Goal: Information Seeking & Learning: Learn about a topic

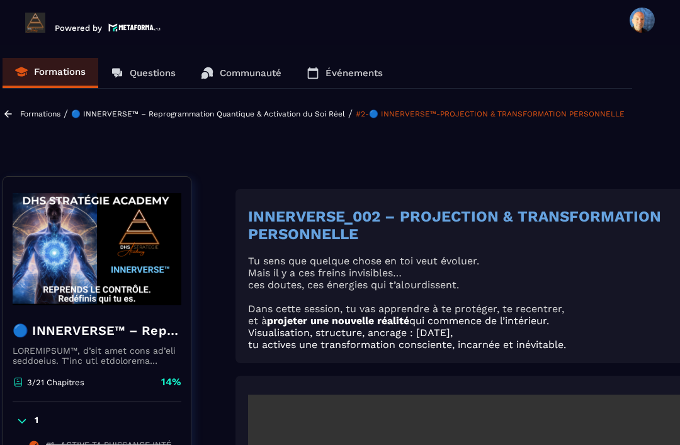
scroll to position [0, 23]
click at [30, 109] on p "Formations" at bounding box center [40, 113] width 40 height 9
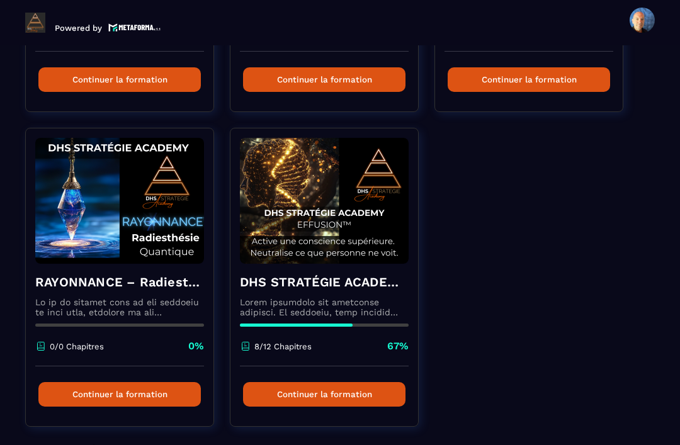
scroll to position [650, 0]
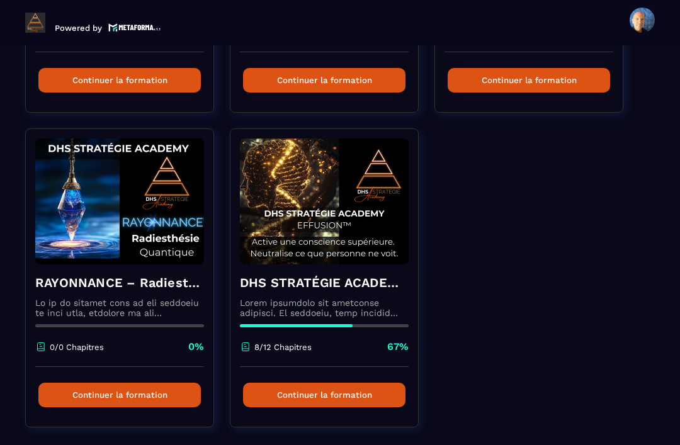
click at [345, 298] on p at bounding box center [324, 308] width 169 height 20
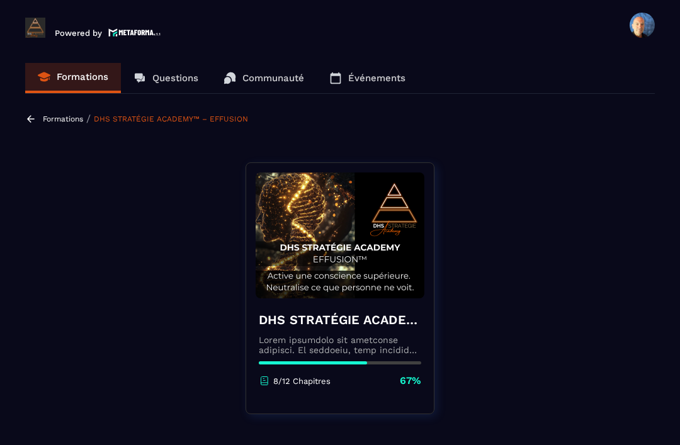
click at [359, 335] on p at bounding box center [340, 345] width 162 height 20
click at [362, 335] on p at bounding box center [340, 345] width 162 height 20
click at [351, 374] on div "8/12 Chapitres 67%" at bounding box center [340, 381] width 162 height 14
click at [332, 335] on p at bounding box center [340, 345] width 162 height 20
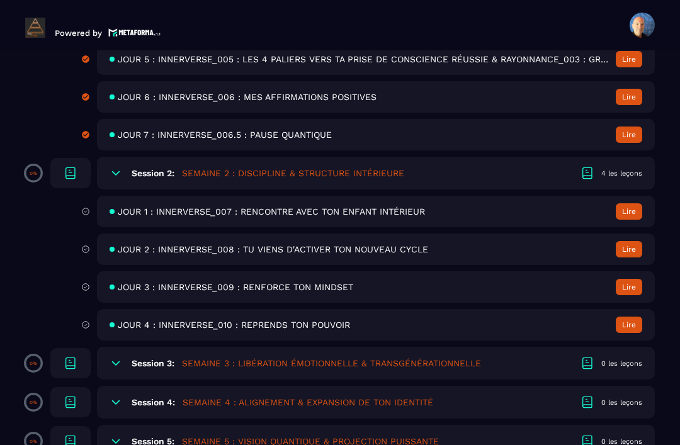
scroll to position [669, 0]
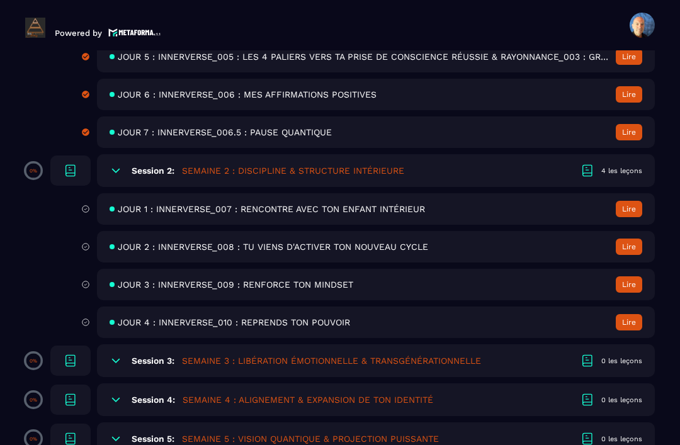
click at [371, 306] on div "JOUR 4 : INNERVERSE_010 : REPRENDS TON POUVOIR Lire" at bounding box center [375, 321] width 557 height 31
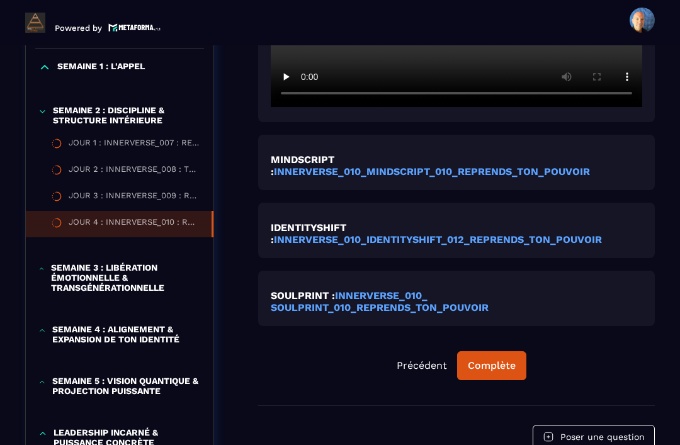
scroll to position [535, 0]
click at [395, 289] on strong "INNERVERSE_010_ SOULPRINT_010_REPRENDS_TON_POUVOIR" at bounding box center [380, 301] width 218 height 24
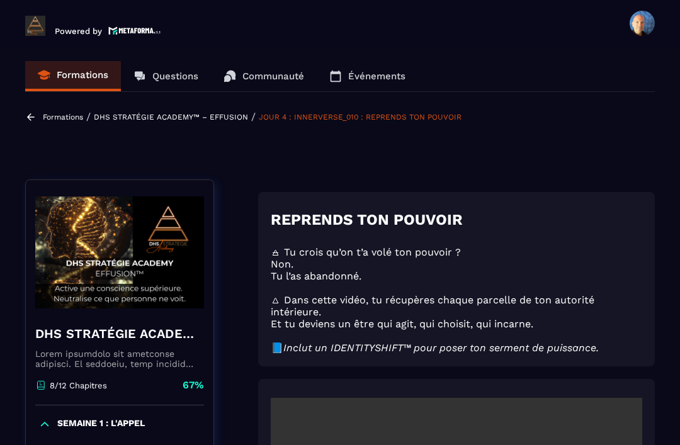
scroll to position [0, 0]
click at [65, 113] on p "Formations" at bounding box center [63, 117] width 40 height 9
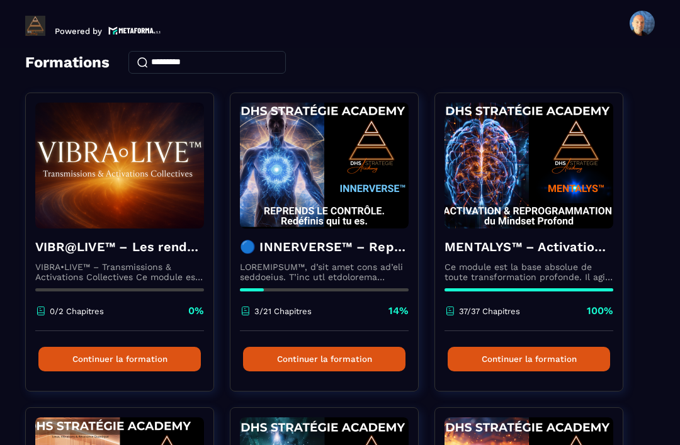
scroll to position [24, 0]
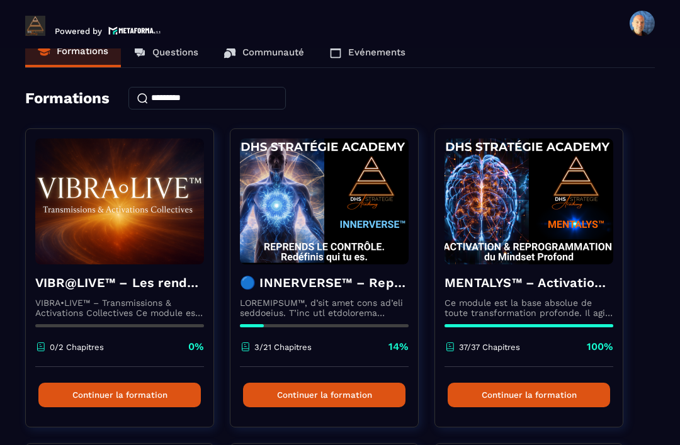
click at [322, 264] on div "🔵 INNERVERSE™ – Reprogrammation Quantique & Activation du Soi Réel 3/21 Chapitr…" at bounding box center [324, 315] width 188 height 103
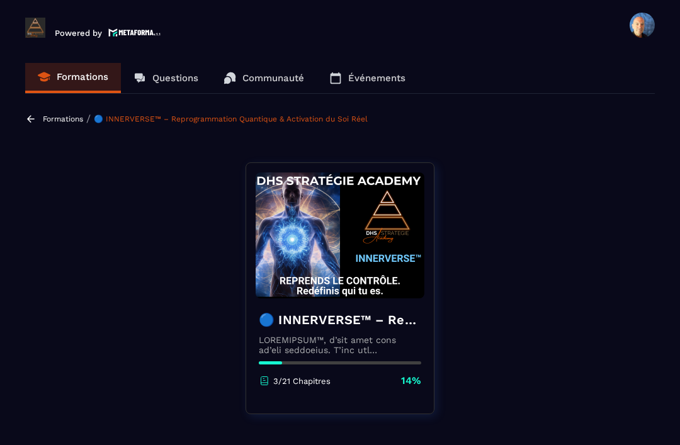
click at [342, 311] on h4 "🔵 INNERVERSE™ – Reprogrammation Quantique & Activation du Soi Réel" at bounding box center [340, 320] width 162 height 18
click at [340, 257] on img at bounding box center [339, 235] width 169 height 126
click at [344, 335] on p at bounding box center [340, 345] width 162 height 20
click at [55, 115] on p "Formations" at bounding box center [63, 119] width 40 height 9
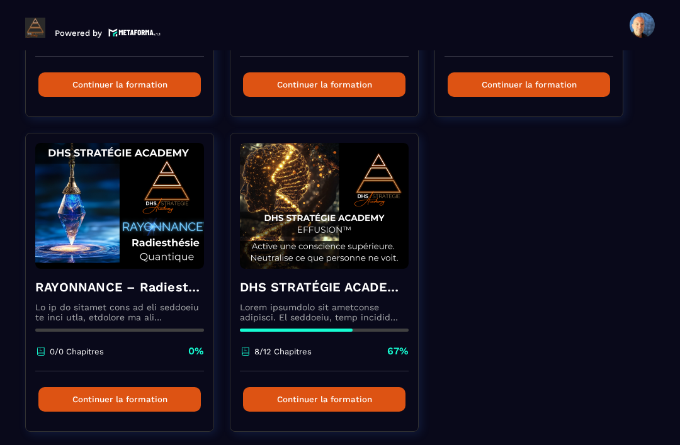
scroll to position [650, 0]
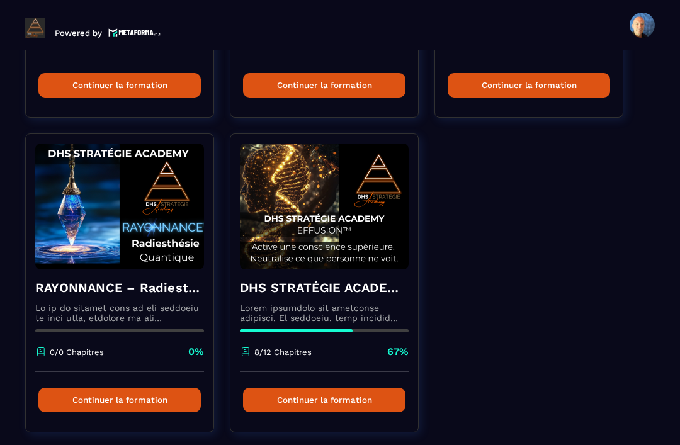
click at [362, 303] on p at bounding box center [324, 313] width 169 height 20
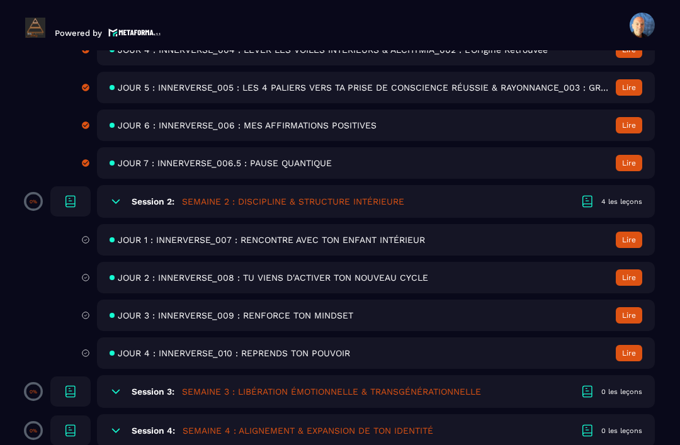
scroll to position [638, 0]
click at [381, 235] on span "JOUR 1 : INNERVERSE_007 : RENCONTRE AVEC TON ENFANT INTÉRIEUR" at bounding box center [271, 240] width 307 height 10
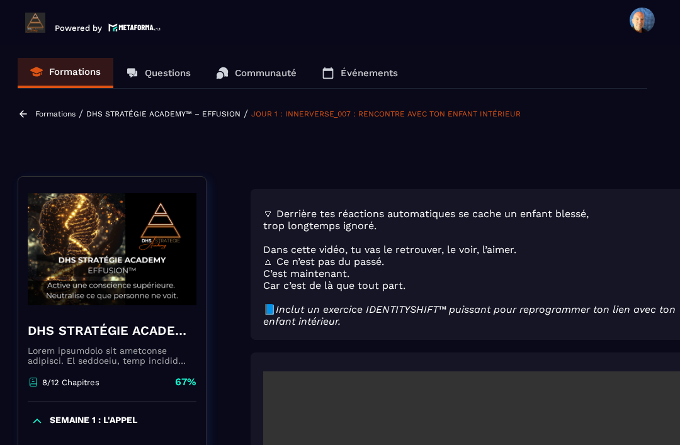
scroll to position [0, 8]
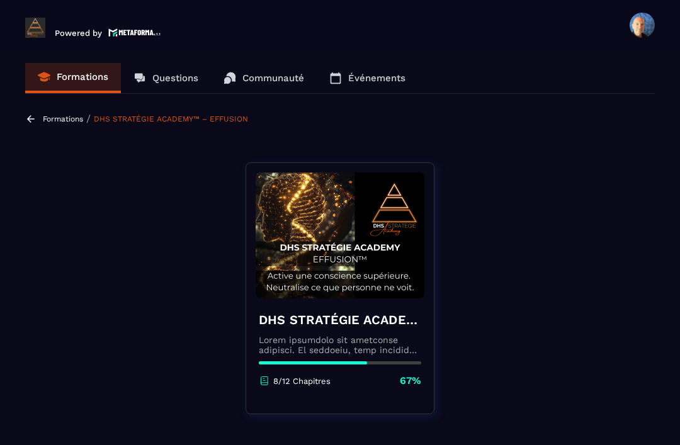
click at [366, 298] on div "DHS STRATÉGIE ACADEMY™ – EFFUSION 8/12 Chapitres 67%" at bounding box center [340, 349] width 188 height 102
click at [384, 335] on p at bounding box center [340, 345] width 162 height 20
click at [361, 374] on div "8/12 Chapitres 67%" at bounding box center [340, 381] width 162 height 14
click at [62, 115] on p "Formations" at bounding box center [63, 119] width 40 height 9
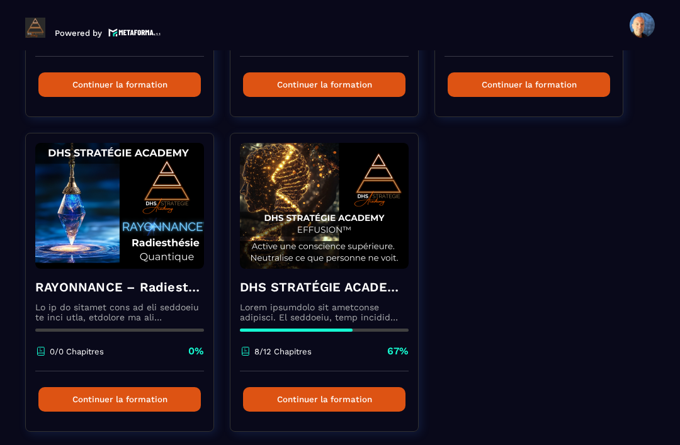
scroll to position [650, 0]
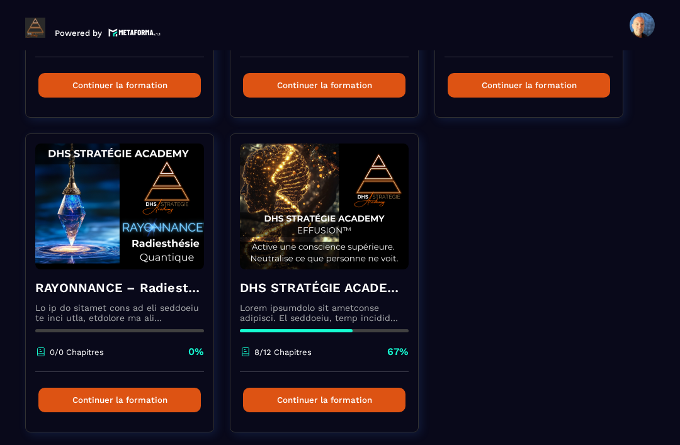
click at [342, 303] on p at bounding box center [324, 313] width 169 height 20
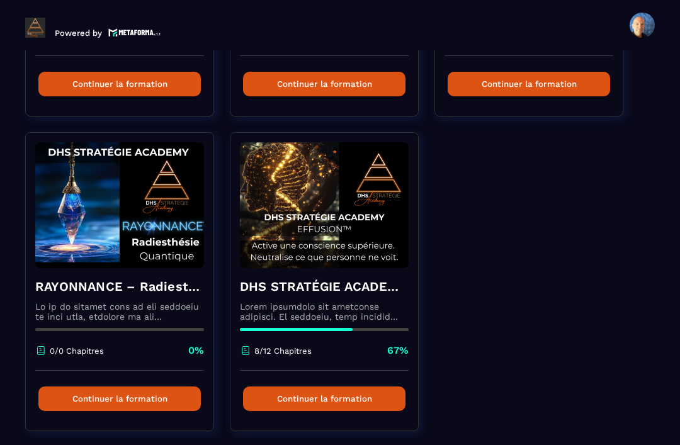
scroll to position [650, 0]
